Goal: Communication & Community: Answer question/provide support

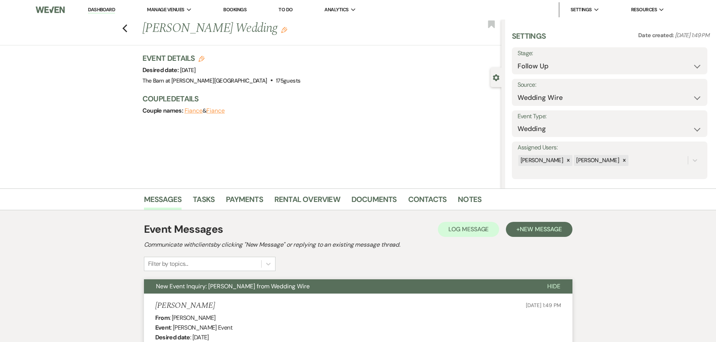
select select "9"
select select "3"
click at [108, 11] on link "Dashboard" at bounding box center [101, 9] width 27 height 7
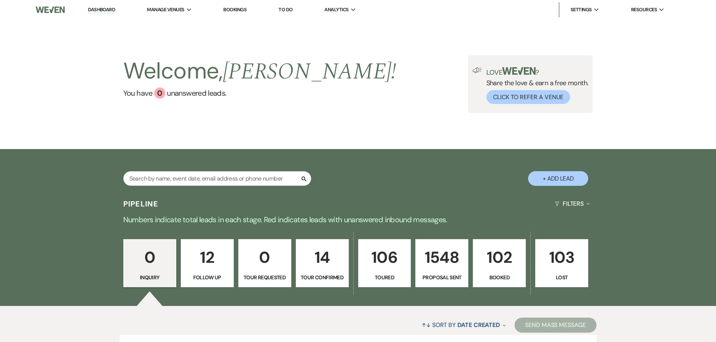
click at [481, 255] on p "102" at bounding box center [498, 257] width 43 height 25
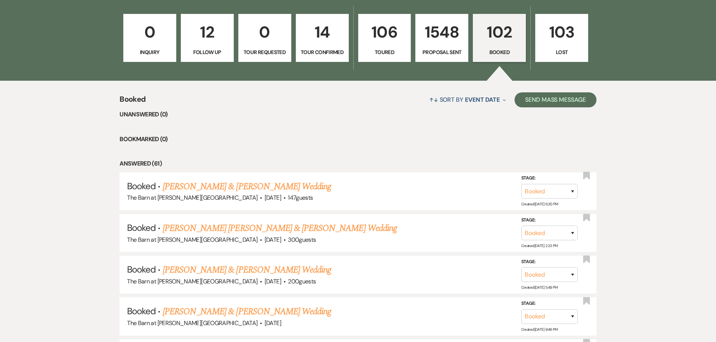
scroll to position [301, 0]
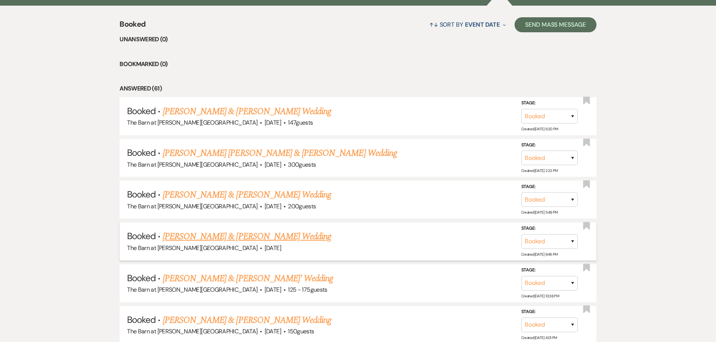
click at [255, 240] on link "[PERSON_NAME] & [PERSON_NAME] Wedding" at bounding box center [247, 237] width 168 height 14
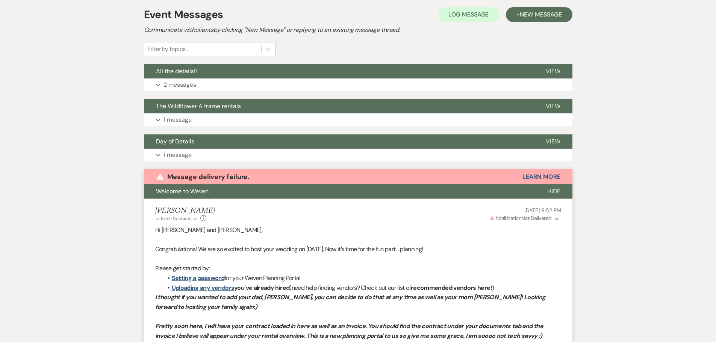
scroll to position [124, 0]
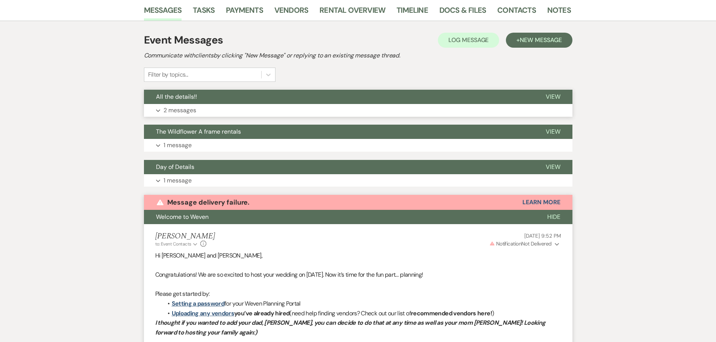
click at [187, 106] on p "2 messages" at bounding box center [179, 111] width 33 height 10
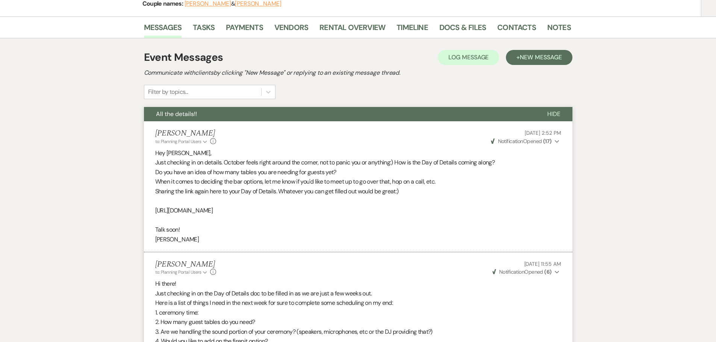
scroll to position [49, 0]
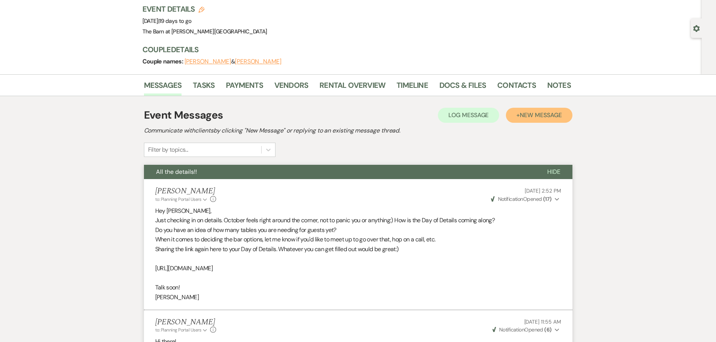
click at [528, 111] on span "New Message" at bounding box center [540, 115] width 42 height 8
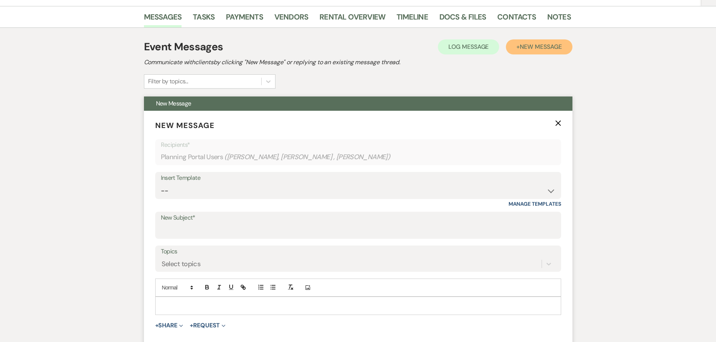
scroll to position [124, 0]
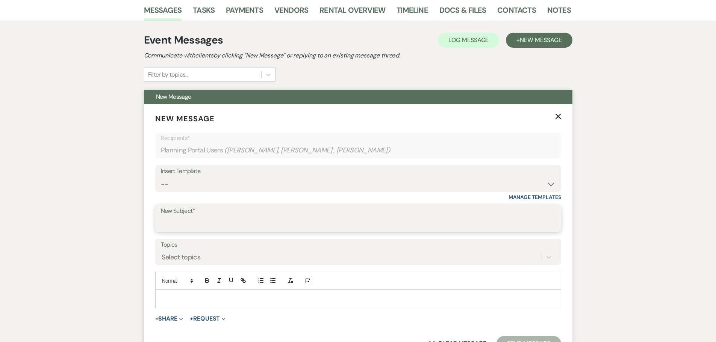
click at [173, 223] on input "New Subject*" at bounding box center [358, 224] width 394 height 15
type input "Final wedding details"
click at [163, 294] on div at bounding box center [358, 298] width 405 height 17
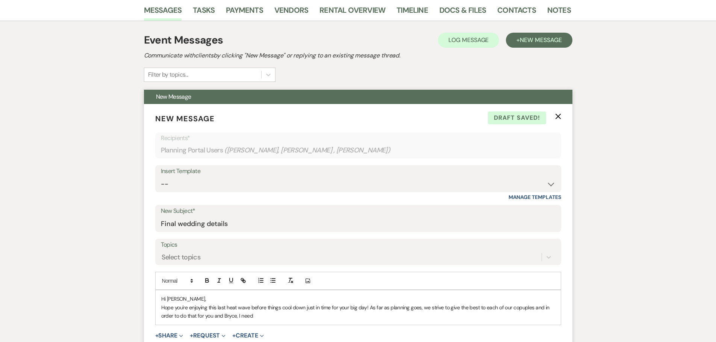
click at [518, 308] on p "Hope you're enjoying this last heat wave before things cool down just in time f…" at bounding box center [358, 312] width 394 height 17
click at [262, 315] on p "Hope you're enjoying this last heat wave before things cool down just in time f…" at bounding box center [358, 312] width 394 height 17
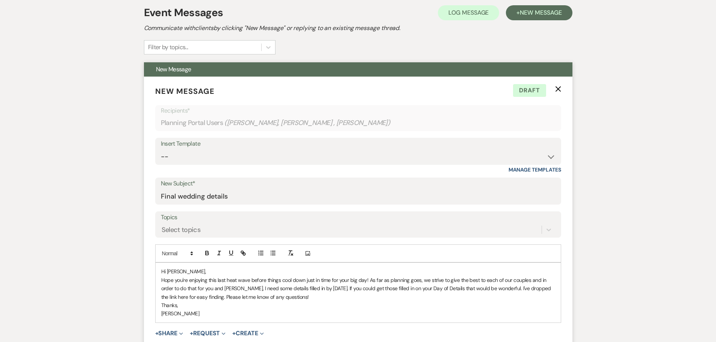
scroll to position [240, 0]
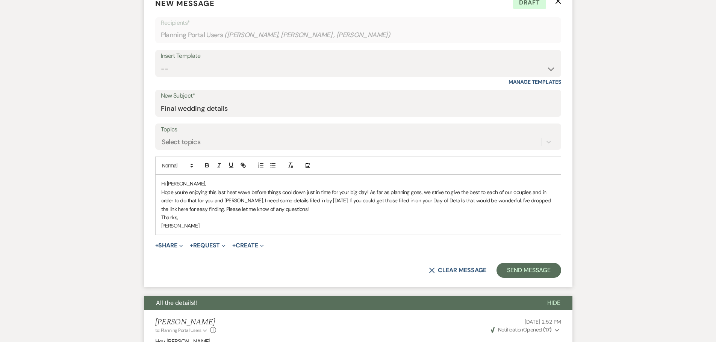
click at [292, 210] on p "Hope you're enjoying this last heat wave before things cool down just in time f…" at bounding box center [358, 200] width 394 height 25
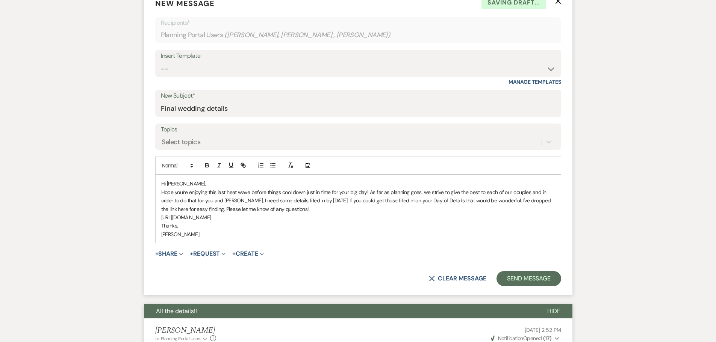
click at [419, 220] on p "[URL][DOMAIN_NAME]" at bounding box center [358, 217] width 394 height 8
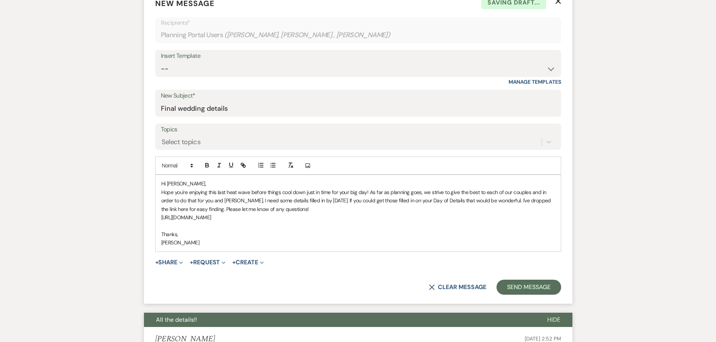
click at [177, 232] on p "Thanks," at bounding box center [358, 234] width 394 height 8
click at [523, 293] on button "Send Message" at bounding box center [528, 287] width 64 height 15
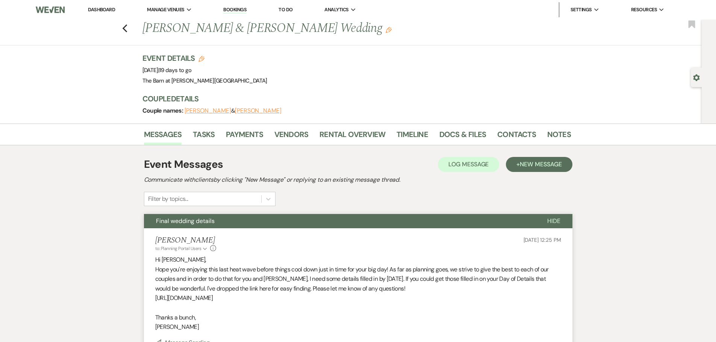
click at [92, 11] on link "Dashboard" at bounding box center [101, 9] width 27 height 6
